Goal: Task Accomplishment & Management: Use online tool/utility

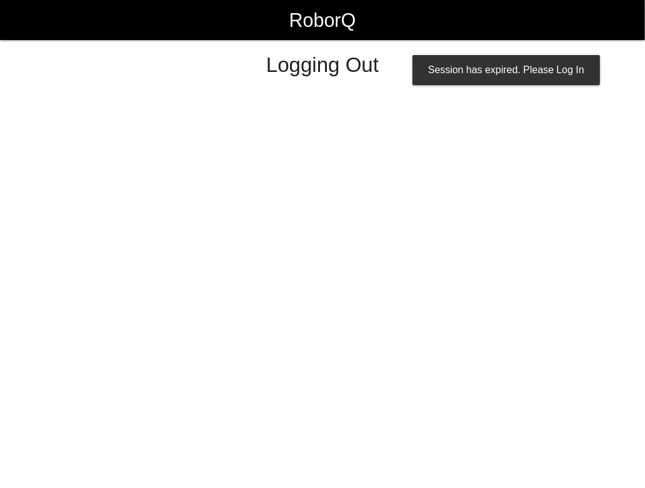
select select "Worker"
